Goal: Task Accomplishment & Management: Manage account settings

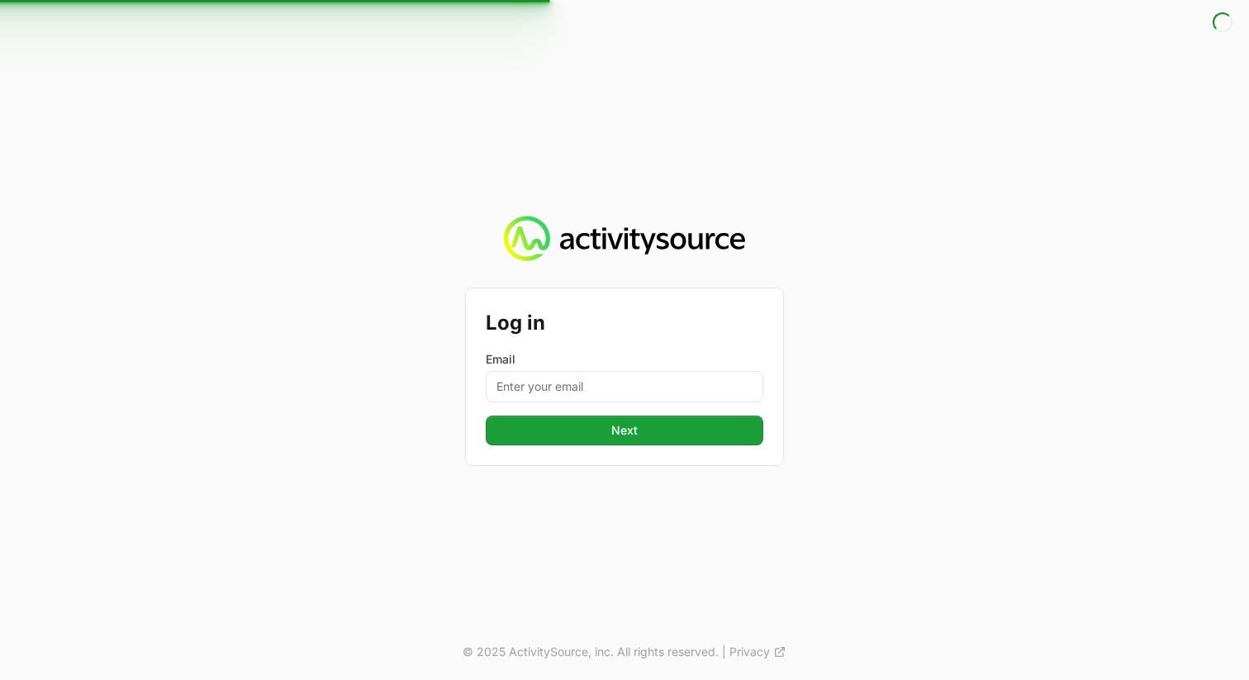
click at [693, 366] on label "Email" at bounding box center [624, 359] width 277 height 17
click at [693, 371] on input "Email" at bounding box center [624, 386] width 277 height 31
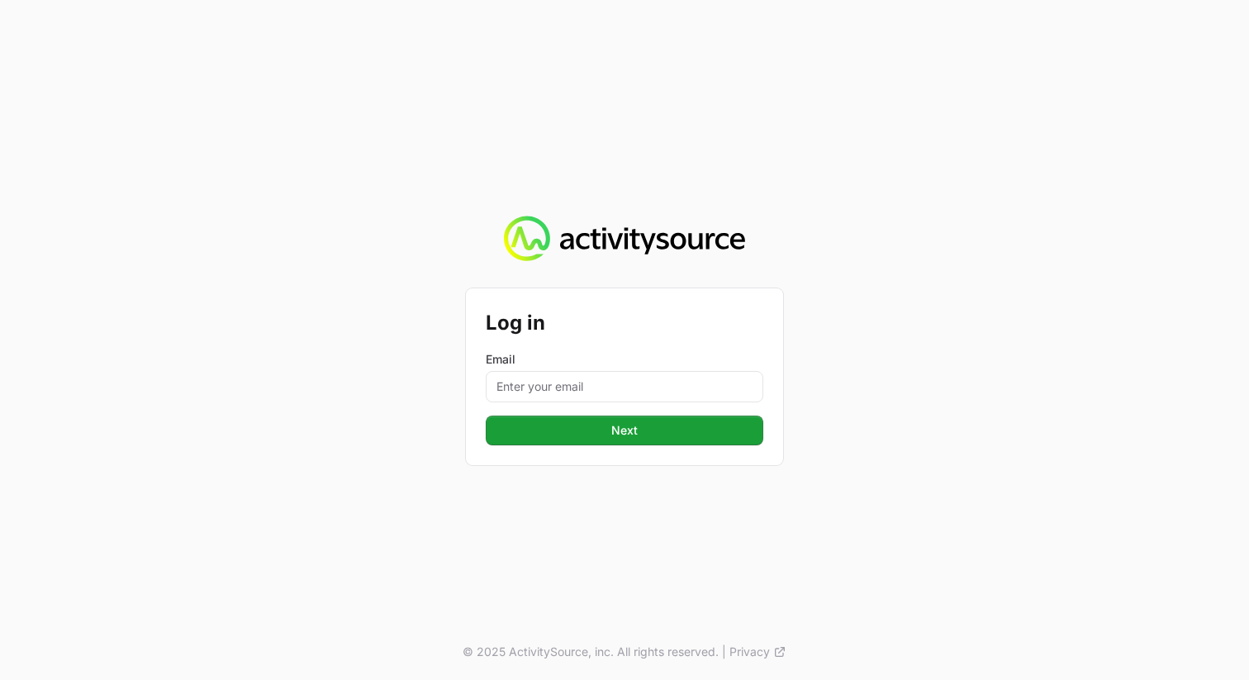
click at [618, 408] on form "Log in Email Next Next" at bounding box center [624, 376] width 277 height 137
click at [618, 377] on input "Email" at bounding box center [624, 386] width 277 height 31
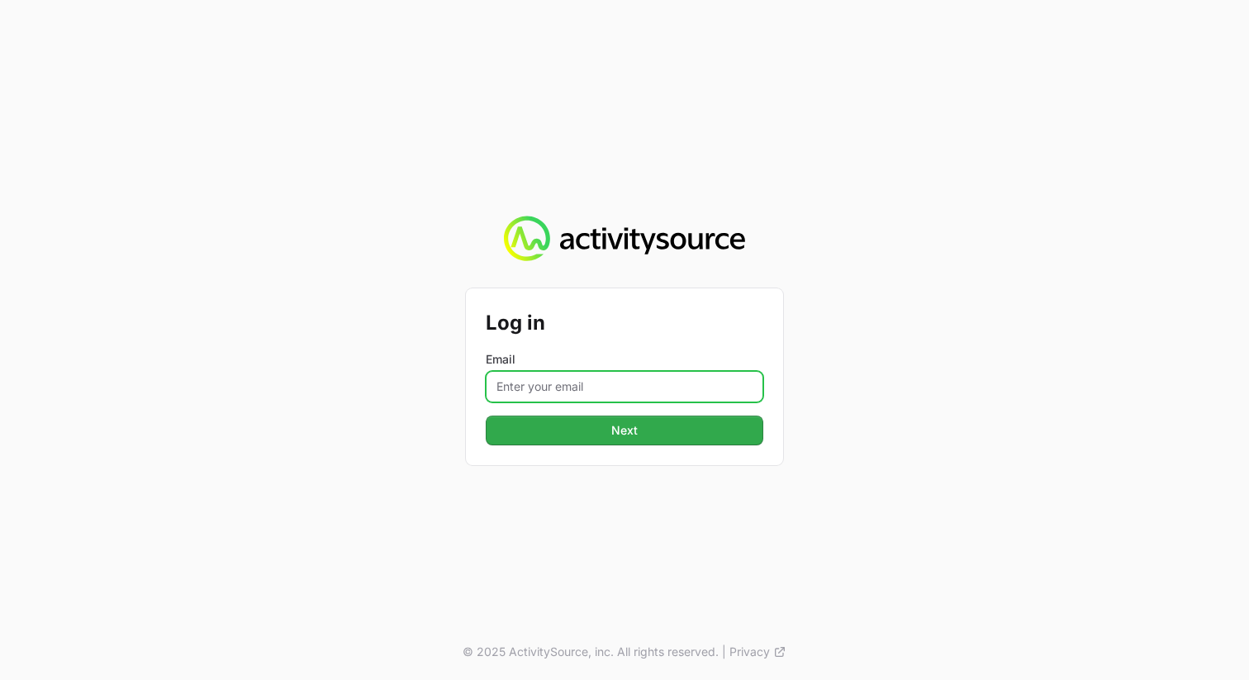
type input "[PERSON_NAME][EMAIL_ADDRESS][PERSON_NAME][DOMAIN_NAME]"
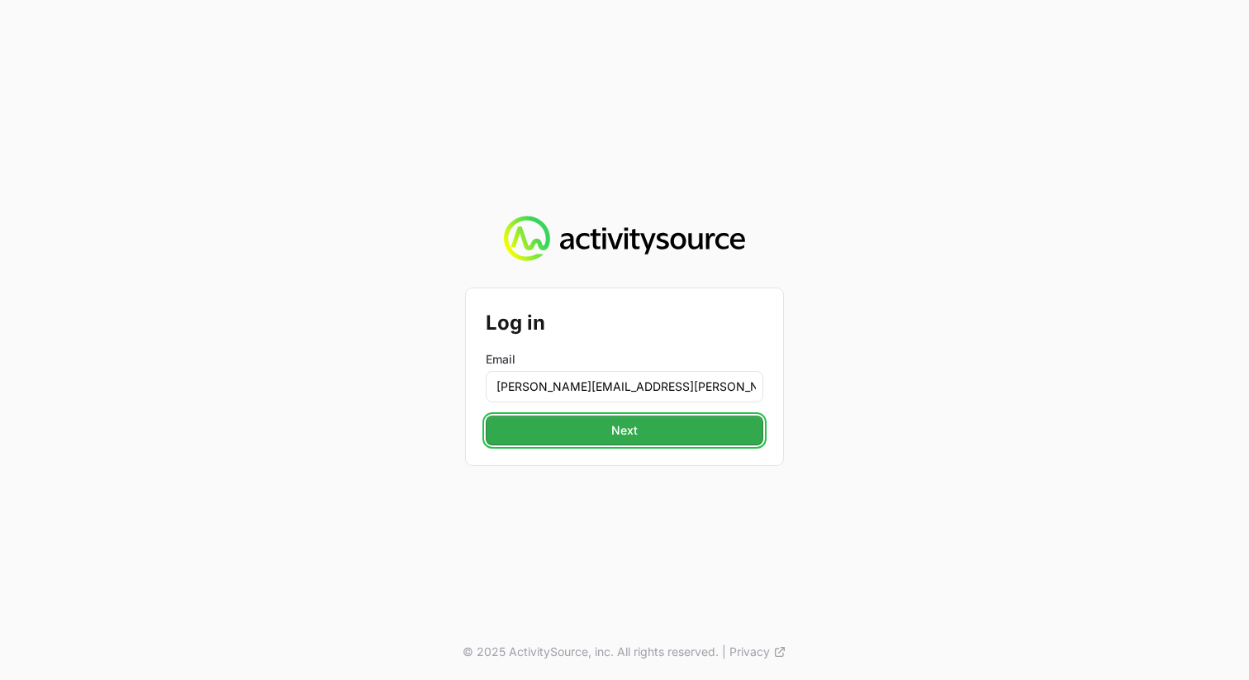
click at [711, 436] on span "Next" at bounding box center [624, 430] width 258 height 20
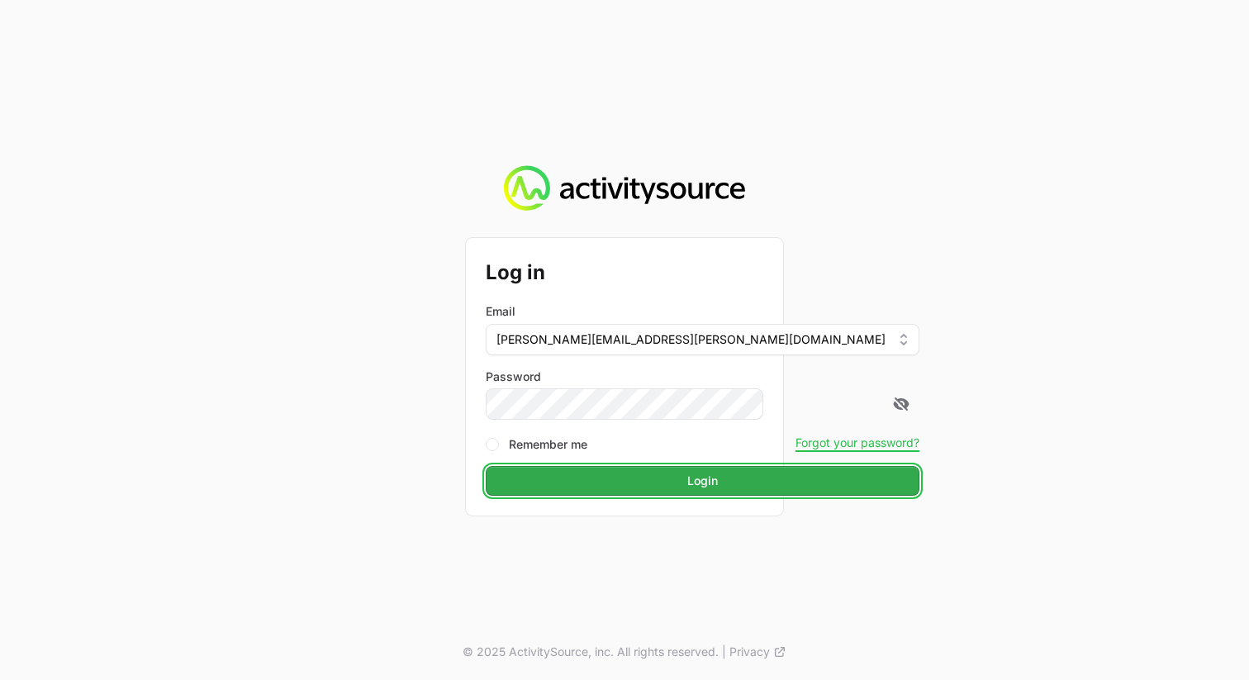
click at [657, 474] on span "Login" at bounding box center [702, 481] width 414 height 20
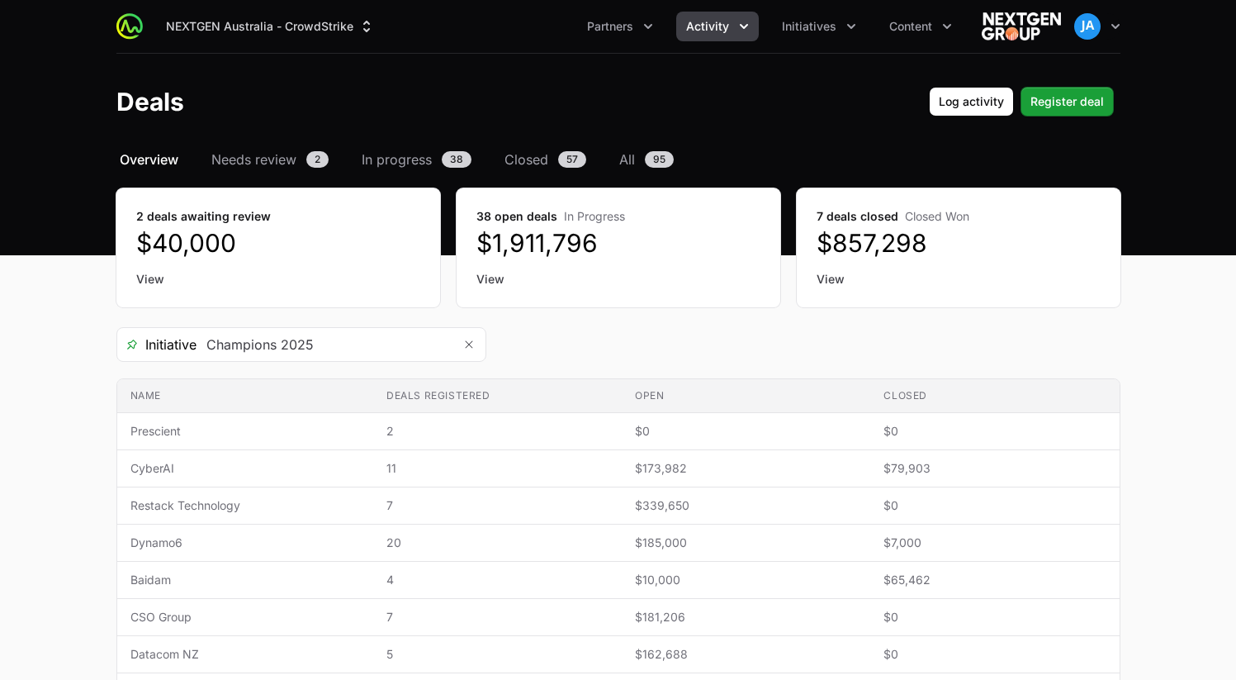
click at [425, 181] on div "Select a tab Overview Needs review In progress Closed All Overview Needs review…" at bounding box center [618, 549] width 1057 height 801
click at [472, 350] on icon "Remove" at bounding box center [469, 344] width 10 height 13
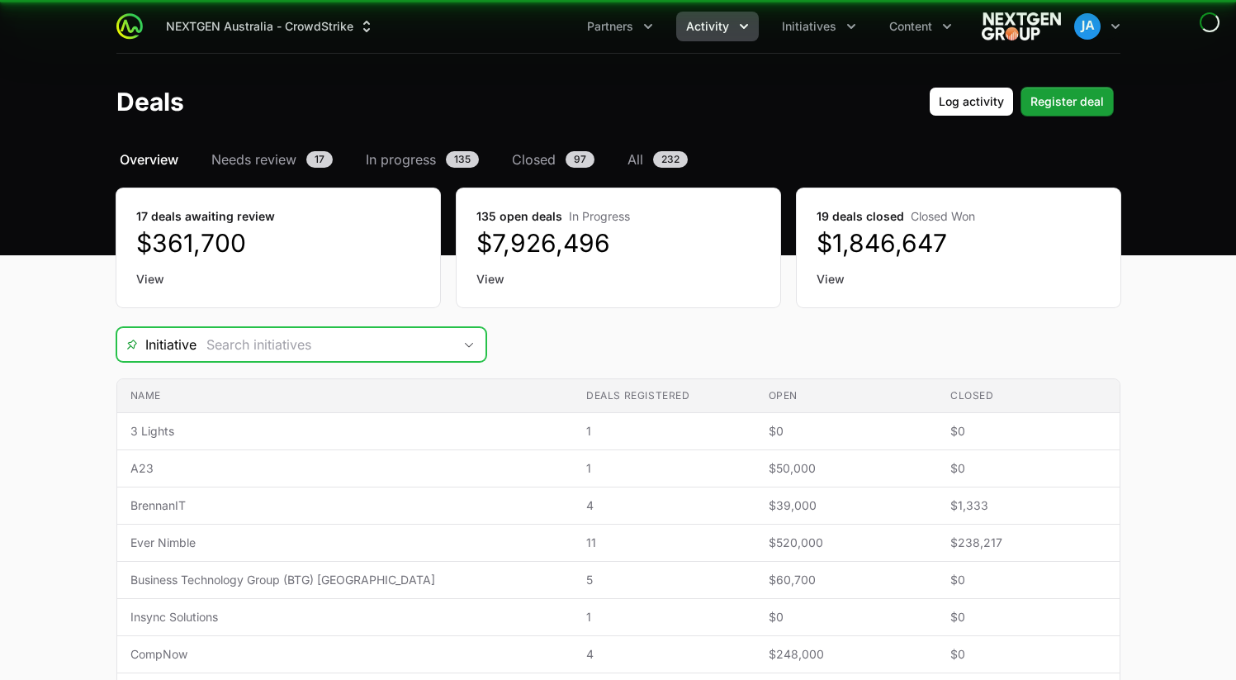
click at [468, 344] on icon "Open" at bounding box center [468, 345] width 13 height 6
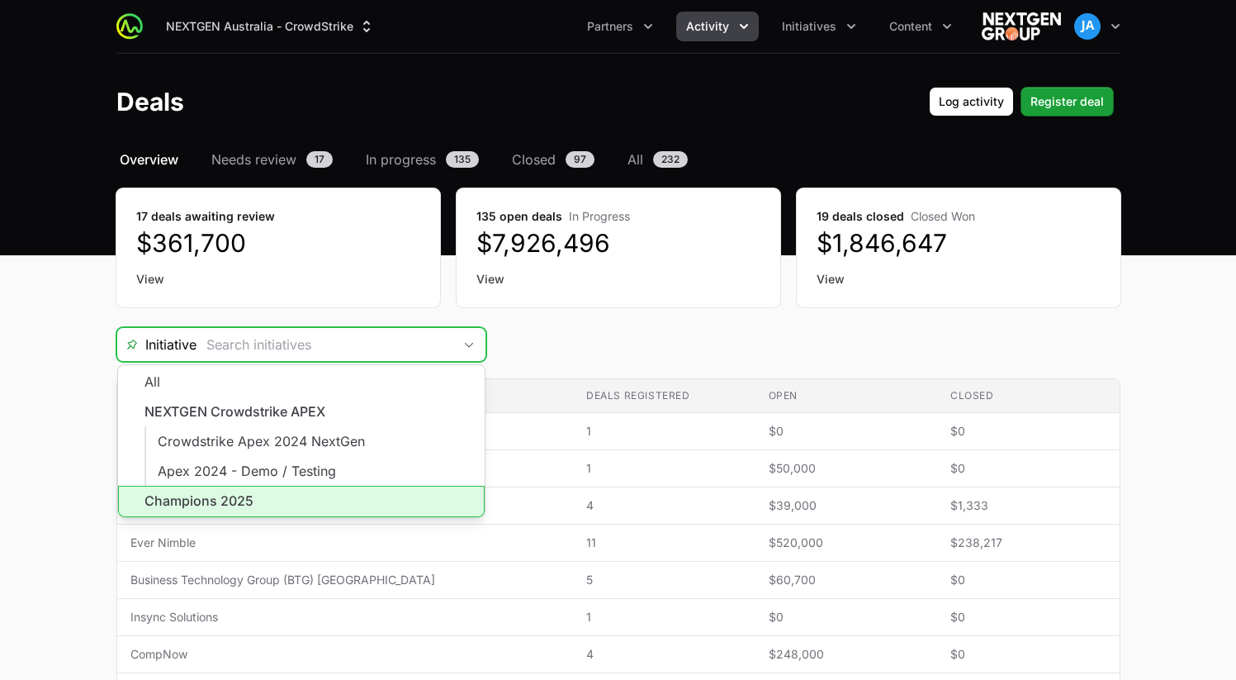
click at [292, 495] on li "Champions 2025" at bounding box center [301, 501] width 367 height 31
type input "Champions 2025"
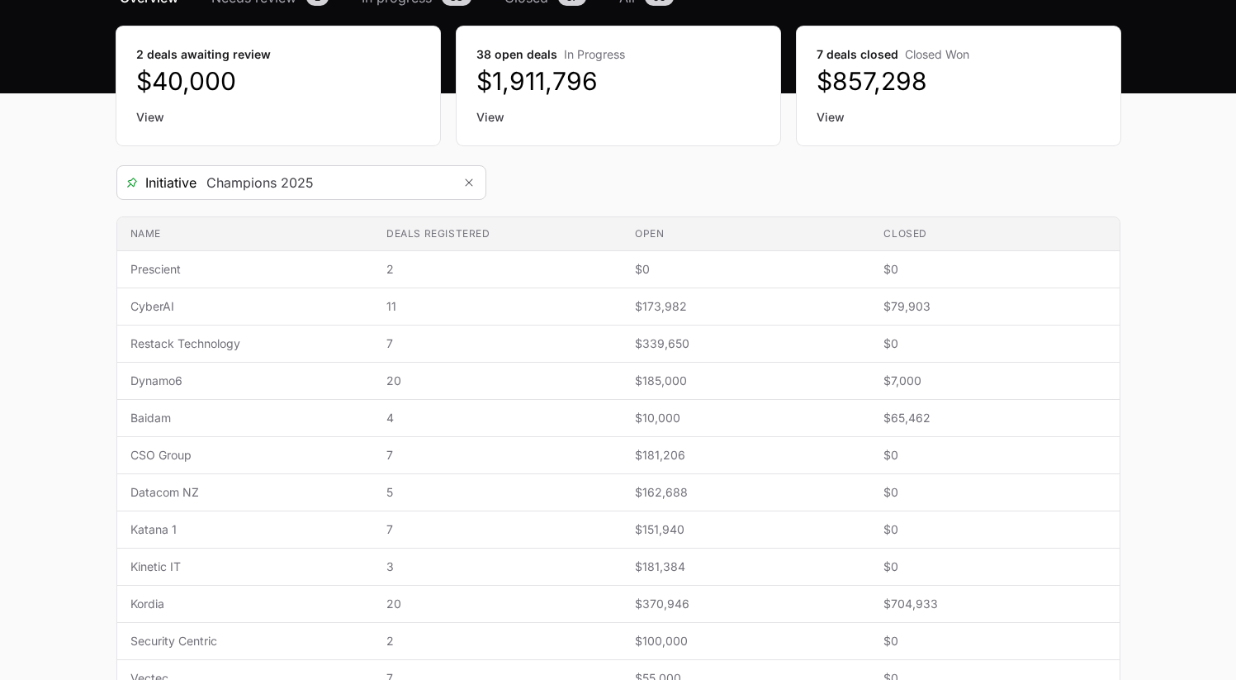
scroll to position [208, 0]
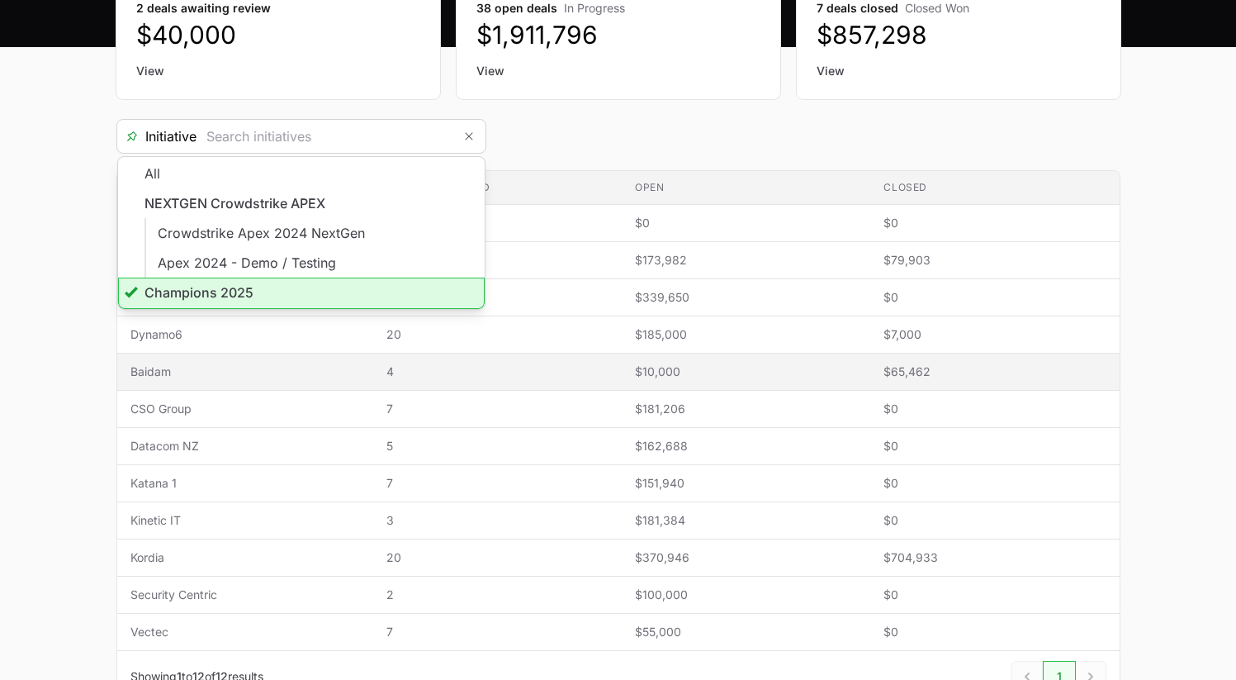
type input "Champions 2025"
click at [142, 372] on span "Baidam" at bounding box center [245, 371] width 230 height 17
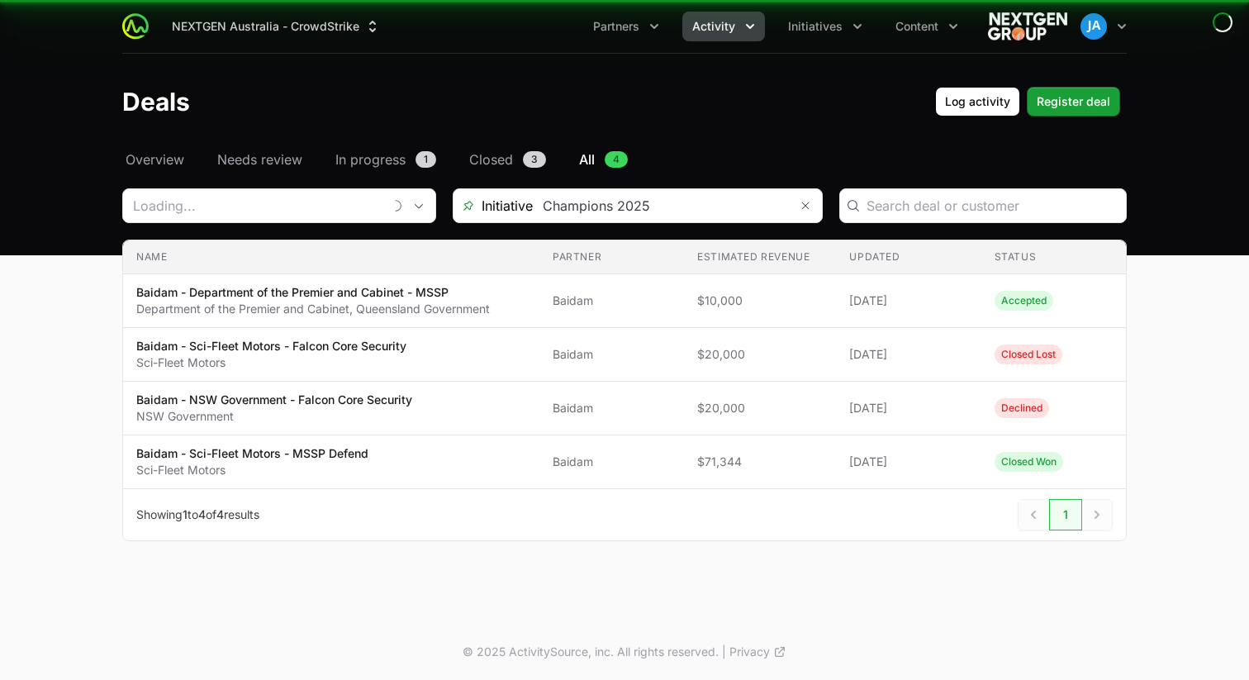
click at [151, 370] on p "Sci-Fleet Motors" at bounding box center [271, 362] width 270 height 17
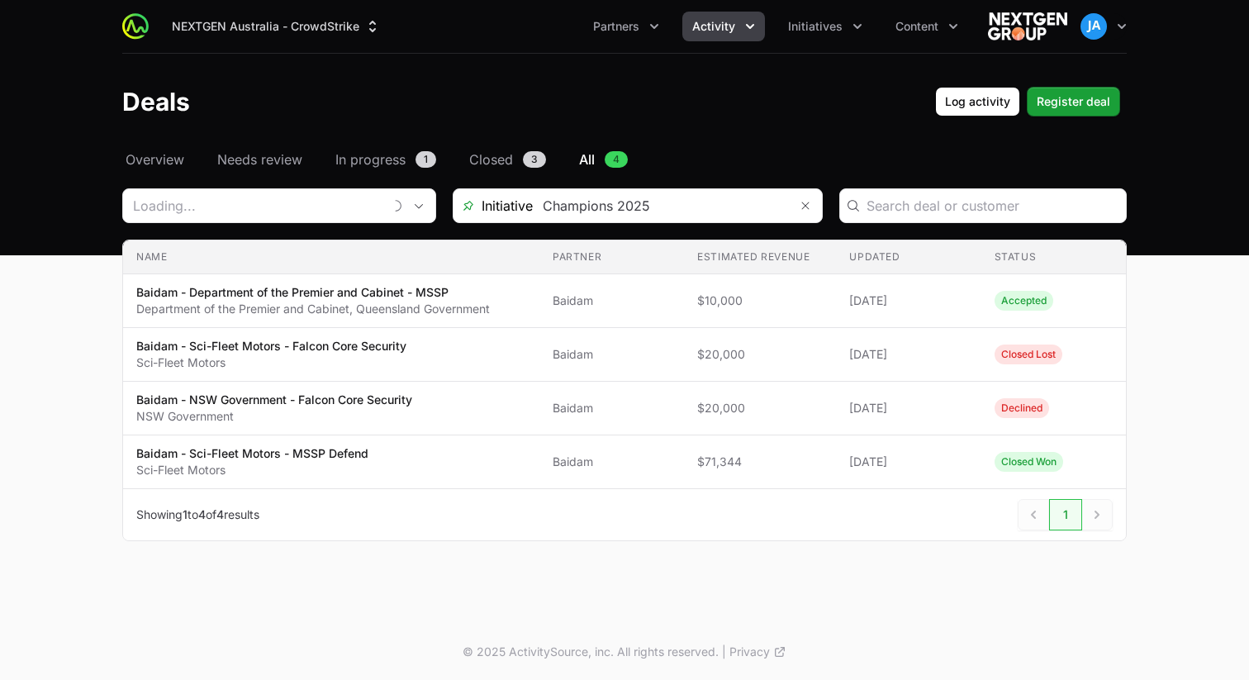
type input "Baidam"
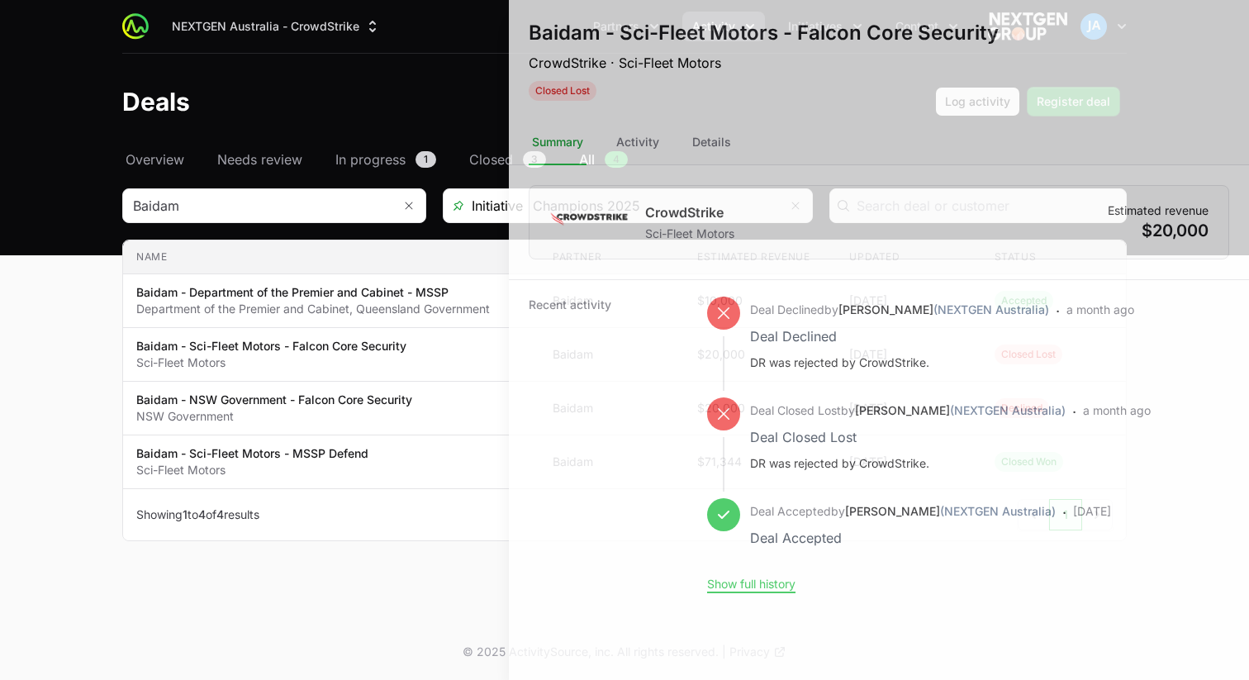
click at [37, 396] on div at bounding box center [624, 340] width 1249 height 680
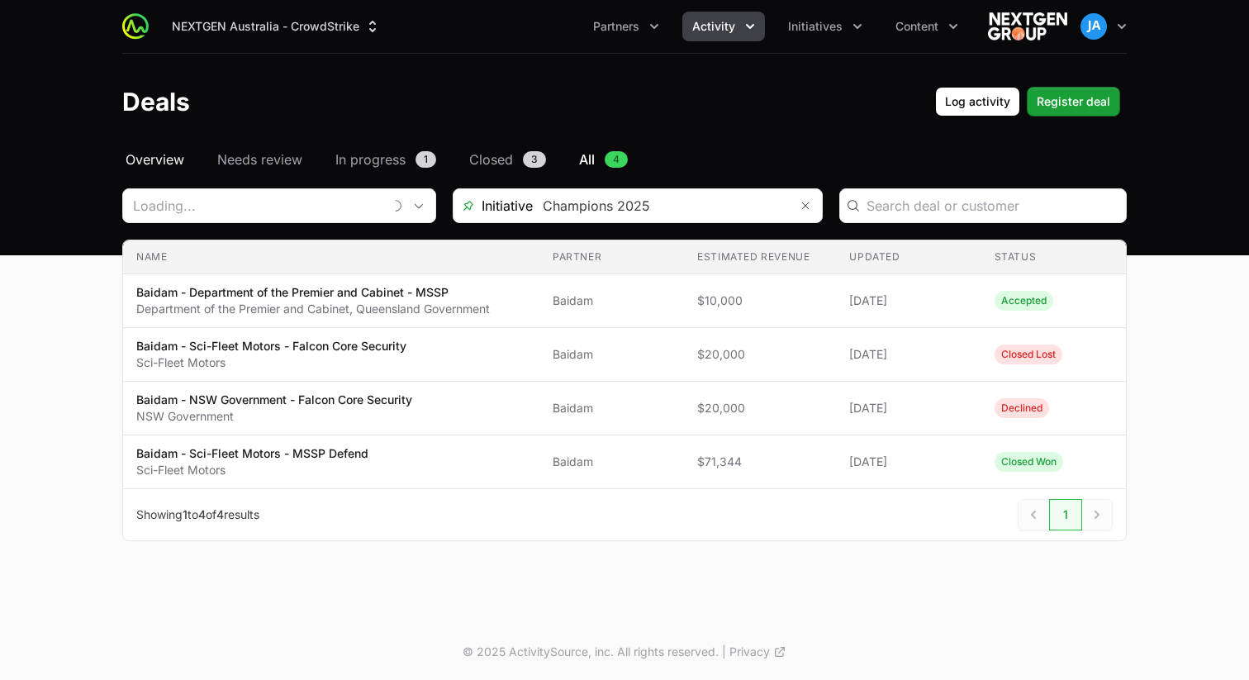
type input "Baidam"
click at [258, 196] on input "Deals Filters" at bounding box center [257, 205] width 269 height 33
type input "Baidam"
click at [70, 268] on main "Select a tab Overview Needs review In progress Closed All Overview Needs review…" at bounding box center [624, 364] width 1249 height 431
click at [406, 203] on icon "Remove" at bounding box center [408, 204] width 7 height 7
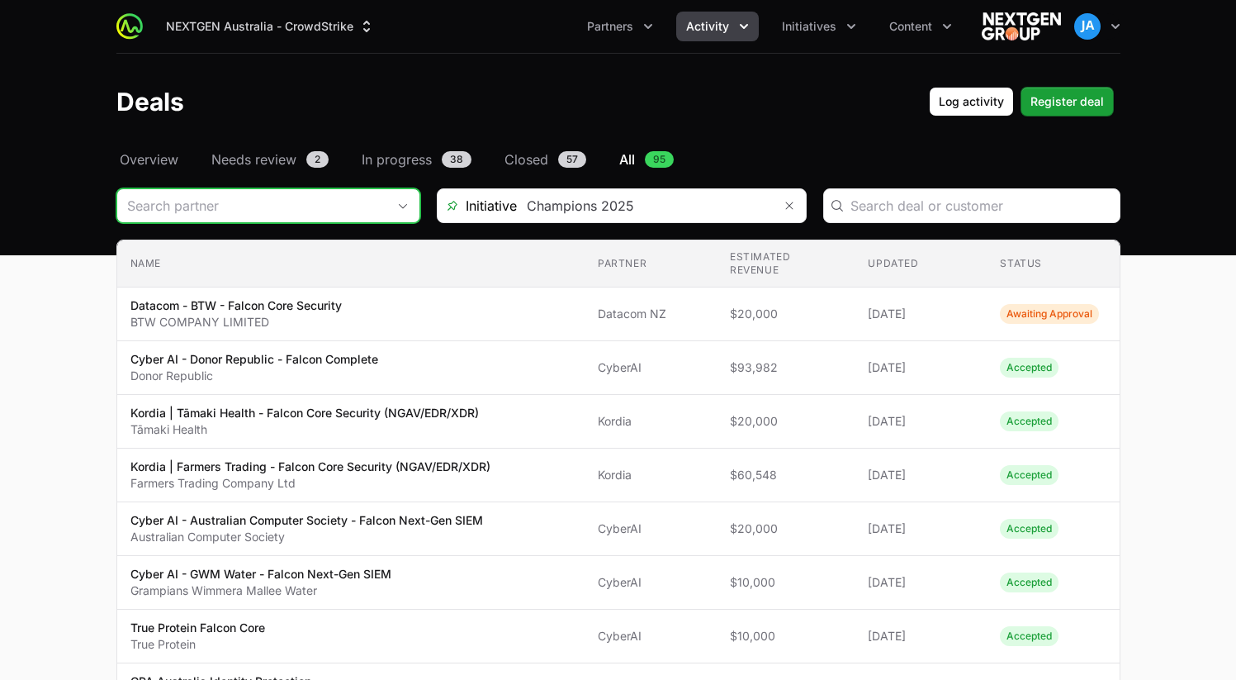
click at [401, 201] on div "Open" at bounding box center [402, 205] width 33 height 33
click at [138, 155] on span "Overview" at bounding box center [149, 159] width 59 height 20
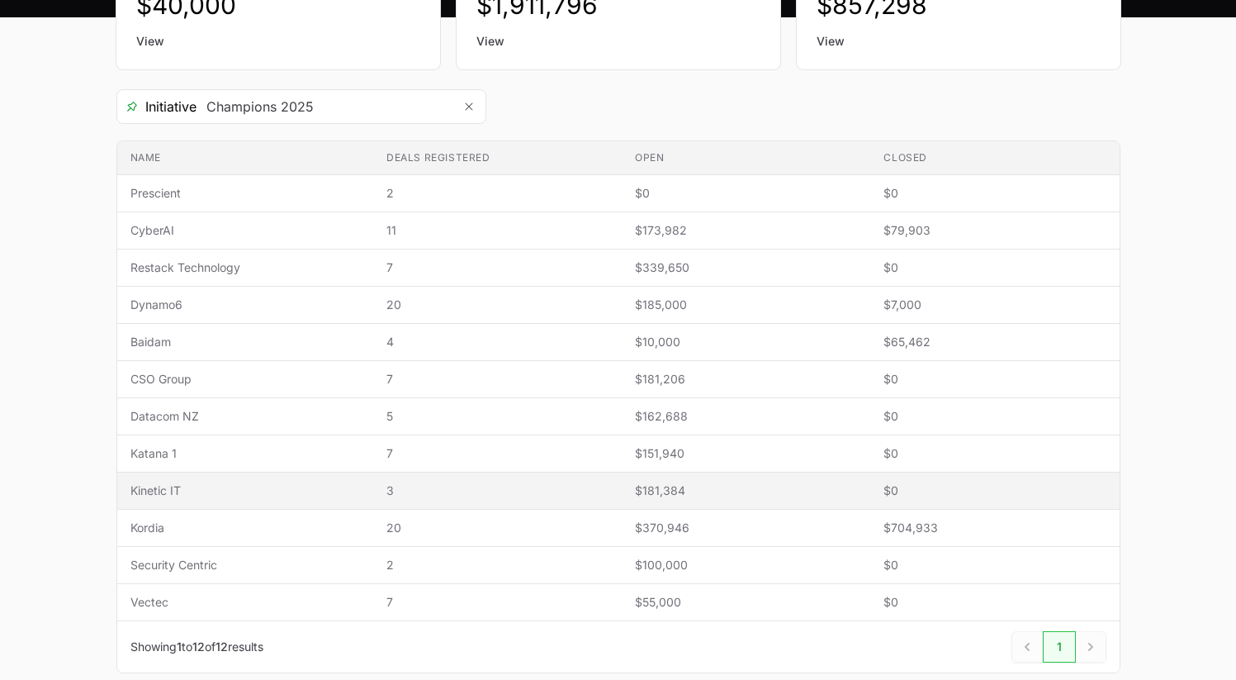
scroll to position [327, 0]
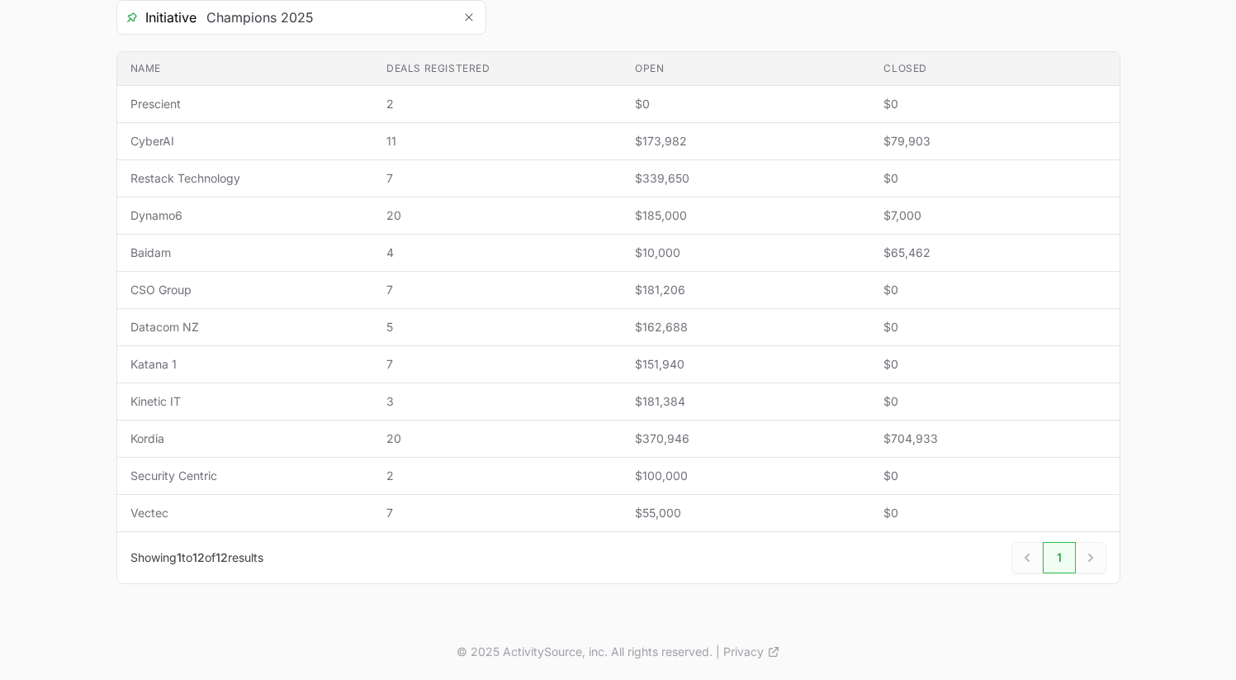
click at [61, 246] on main "Select a tab Overview Needs review In progress Closed All Overview Needs review…" at bounding box center [618, 222] width 1236 height 801
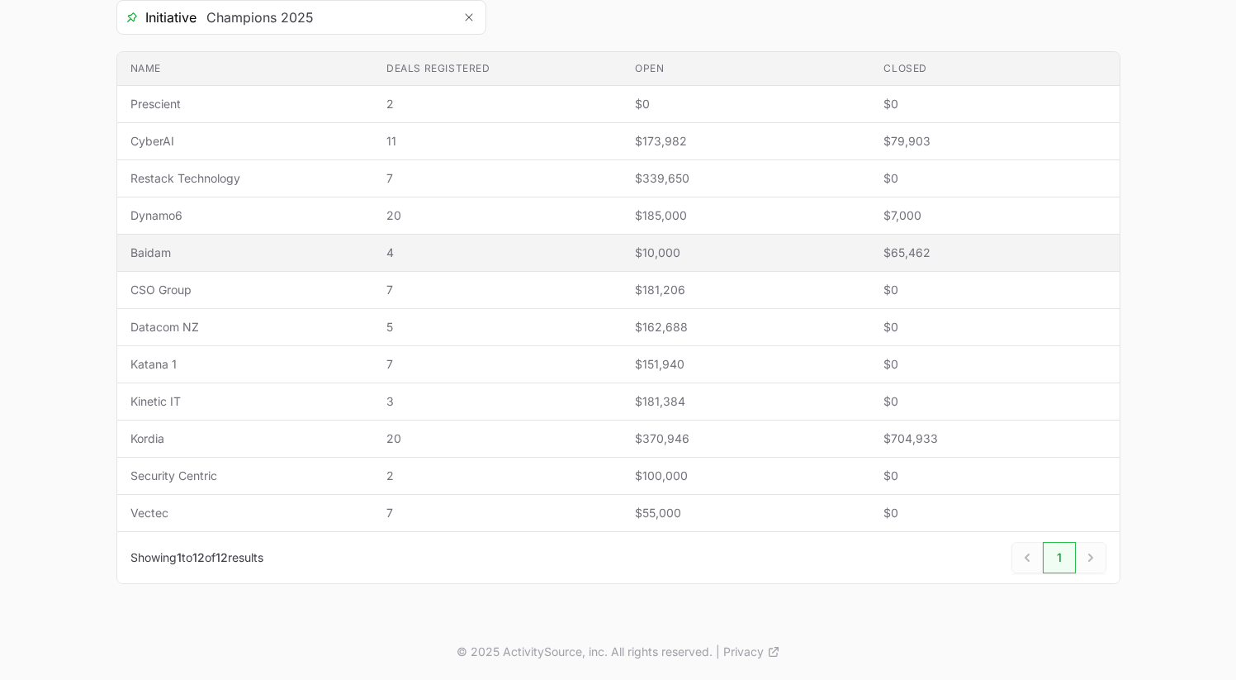
click at [159, 256] on span "Baidam" at bounding box center [245, 252] width 230 height 17
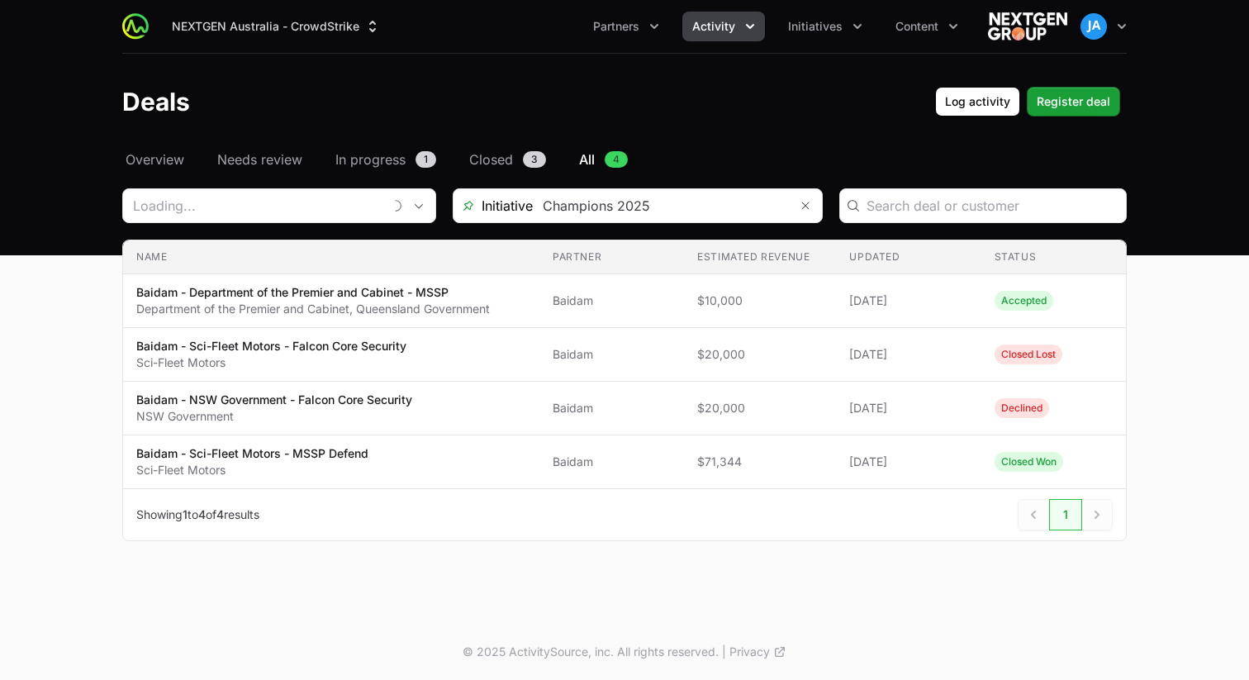
type input "Baidam"
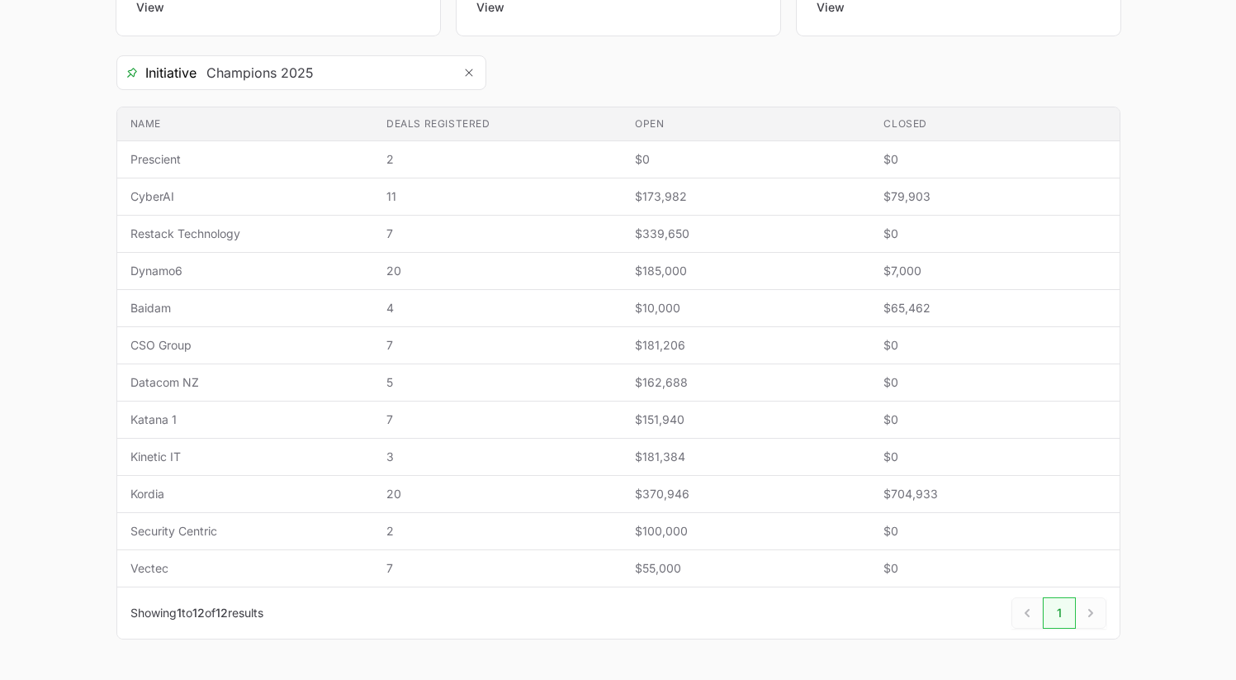
scroll to position [273, 0]
